Goal: Use online tool/utility

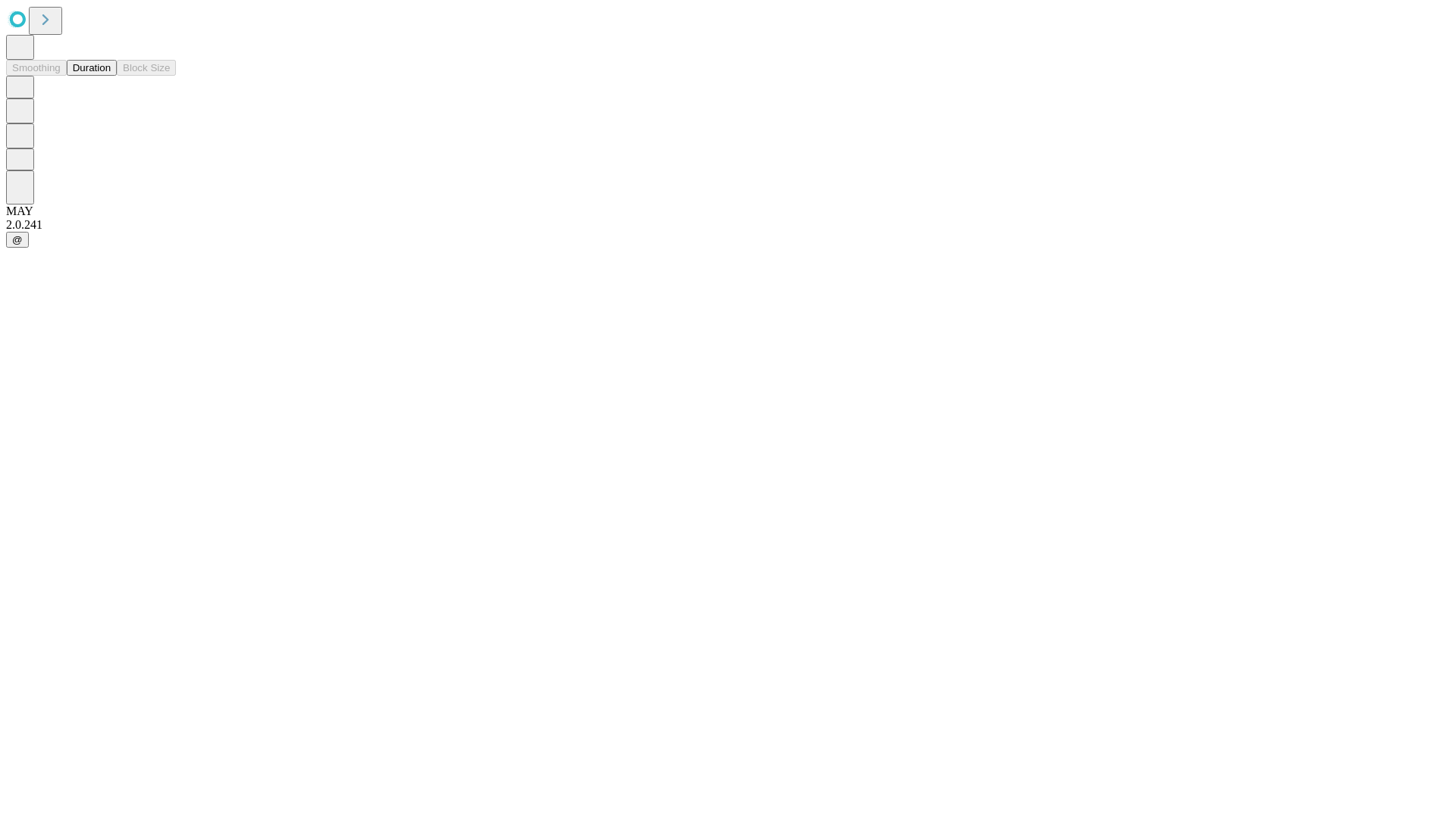
click at [111, 76] on button "Duration" at bounding box center [91, 67] width 50 height 16
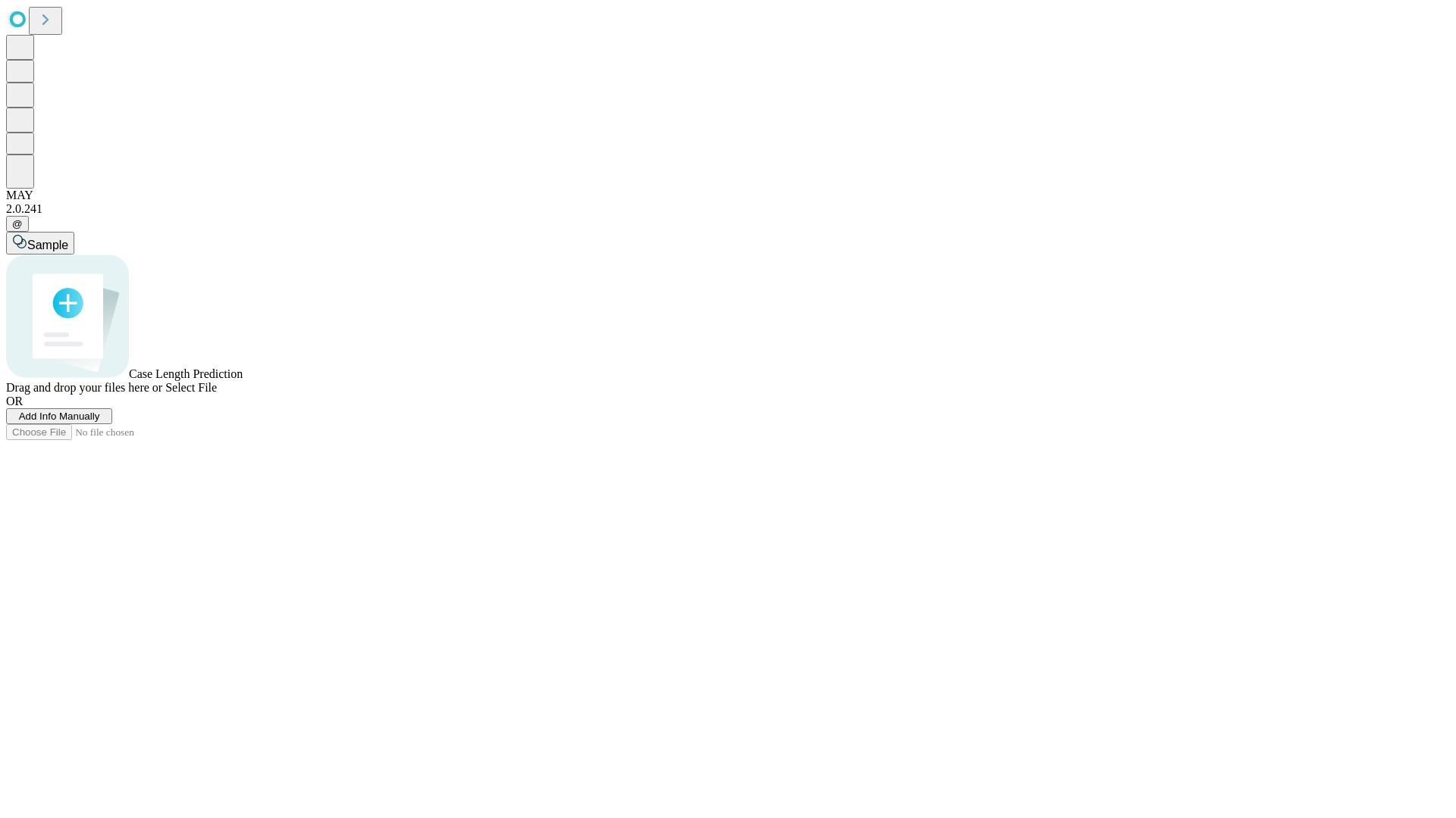
click at [216, 394] on span "Select File" at bounding box center [191, 387] width 52 height 12
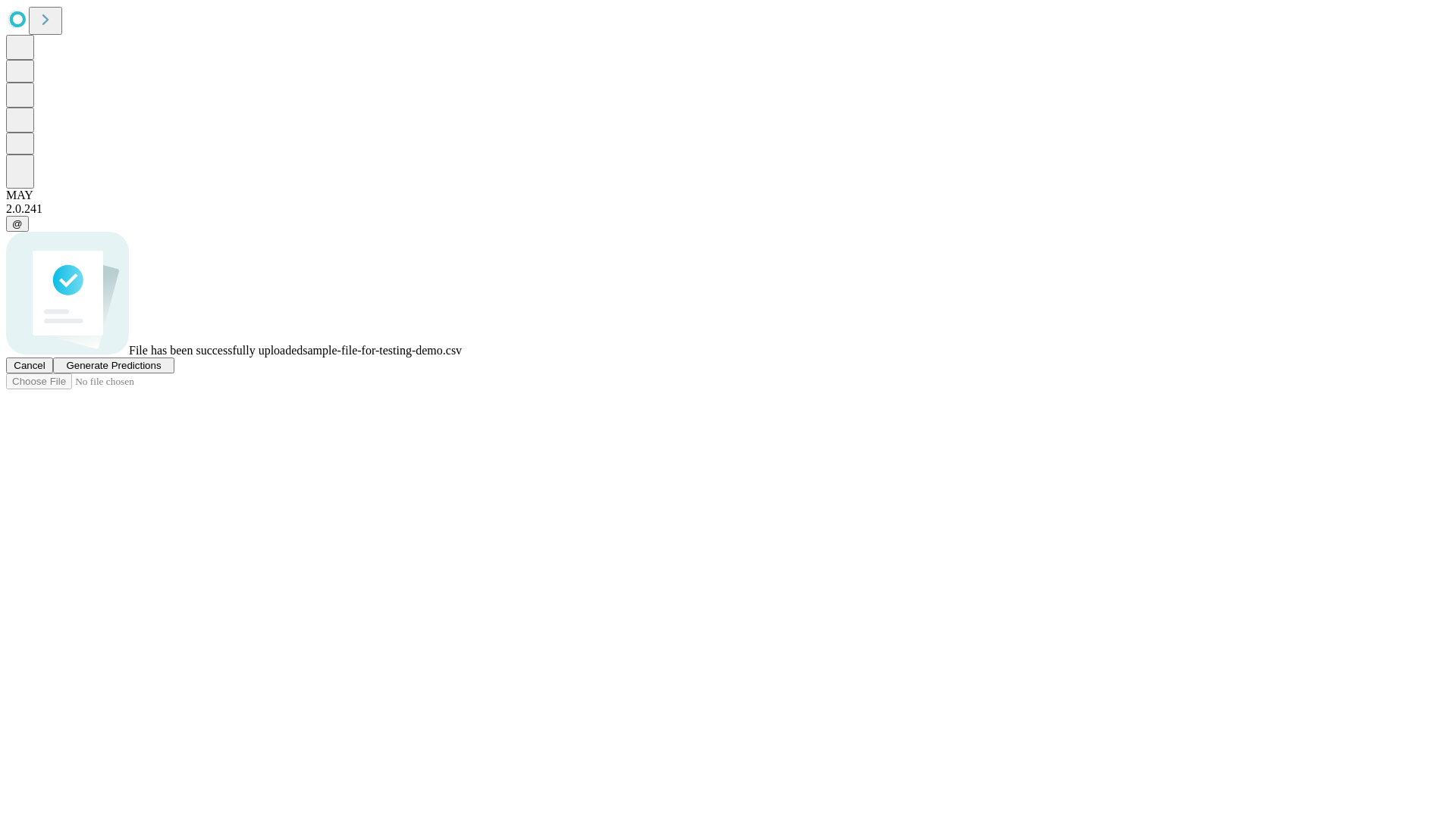
click at [161, 371] on span "Generate Predictions" at bounding box center [113, 365] width 95 height 12
